Goal: Information Seeking & Learning: Learn about a topic

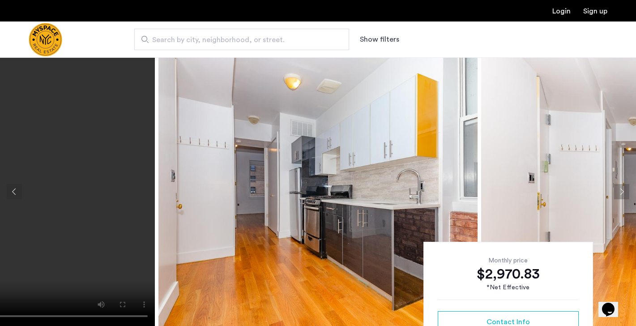
click at [14, 192] on button "Previous apartment" at bounding box center [14, 191] width 15 height 15
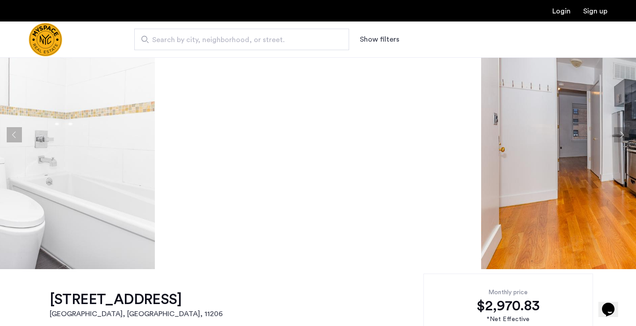
scroll to position [50, 0]
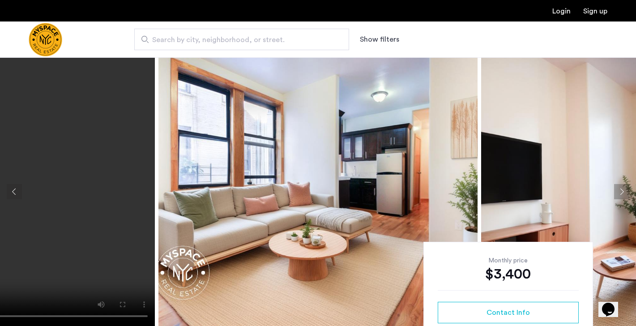
scroll to position [18, 0]
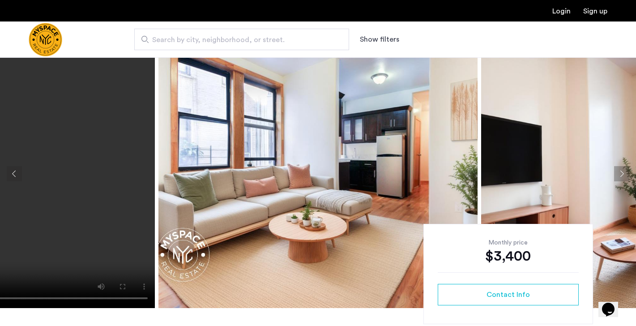
click at [224, 174] on img at bounding box center [317, 173] width 319 height 268
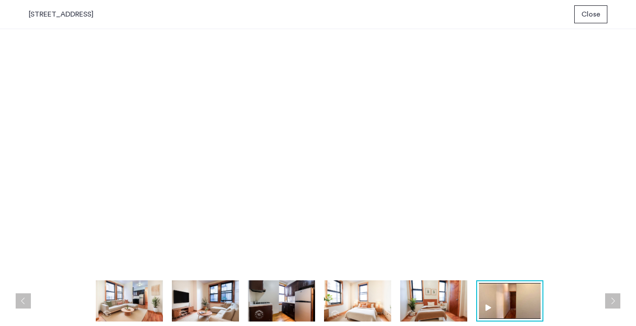
scroll to position [0, 0]
